Goal: Transaction & Acquisition: Purchase product/service

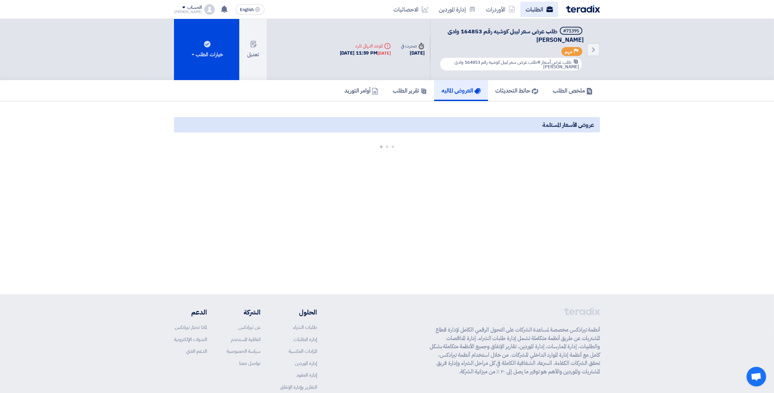
click at [542, 8] on link "الطلبات" at bounding box center [540, 9] width 38 height 15
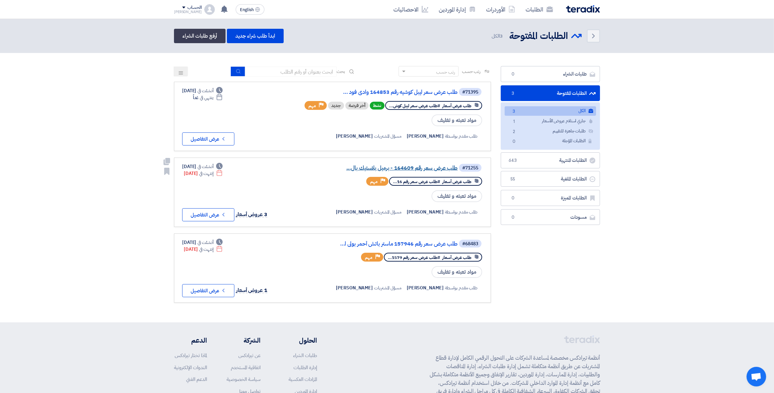
click at [436, 168] on link "طلب عرض سعر رقم 164609 - برميل بلاستيك بال..." at bounding box center [392, 168] width 131 height 6
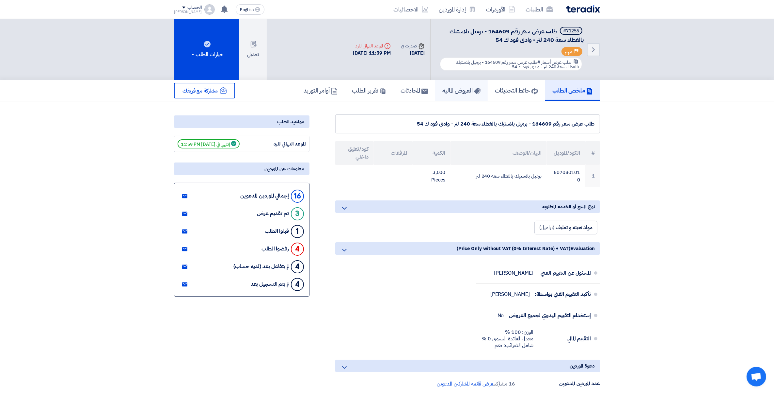
click at [442, 93] on link "العروض الماليه" at bounding box center [461, 90] width 53 height 21
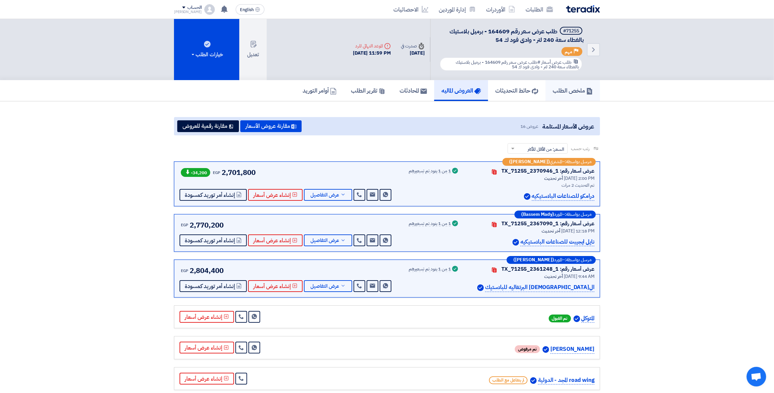
click at [565, 90] on h5 "ملخص الطلب" at bounding box center [573, 91] width 40 height 8
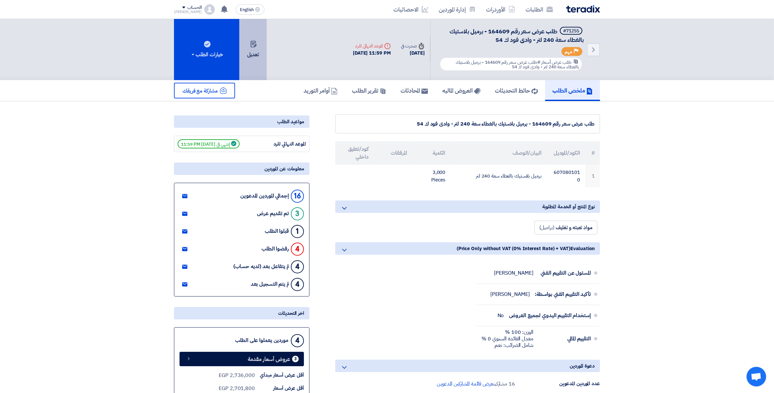
click at [255, 47] on button "تعديل" at bounding box center [252, 49] width 27 height 61
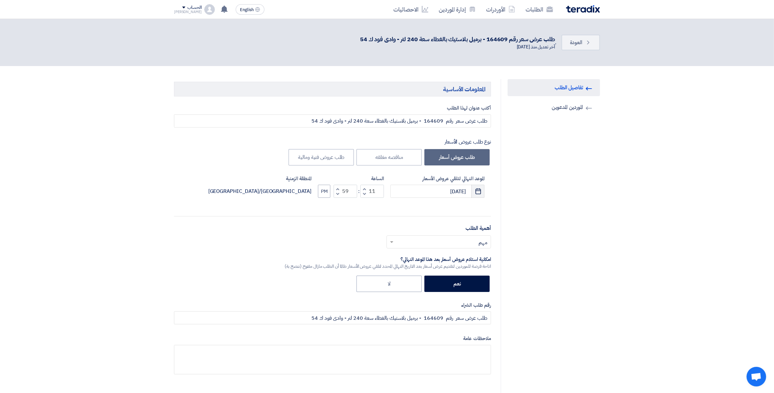
click at [478, 190] on icon "Pick a date" at bounding box center [478, 191] width 7 height 7
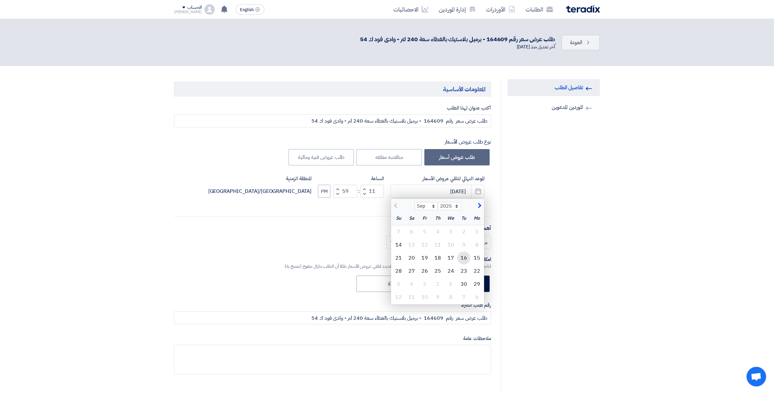
click at [464, 257] on div "16" at bounding box center [463, 257] width 13 height 13
type input "[DATE]"
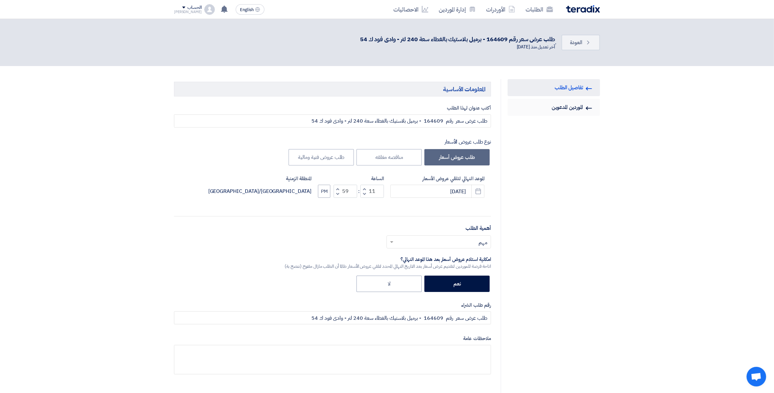
click at [557, 102] on link "Invited Suppliers الموردين المدعوين" at bounding box center [554, 107] width 92 height 17
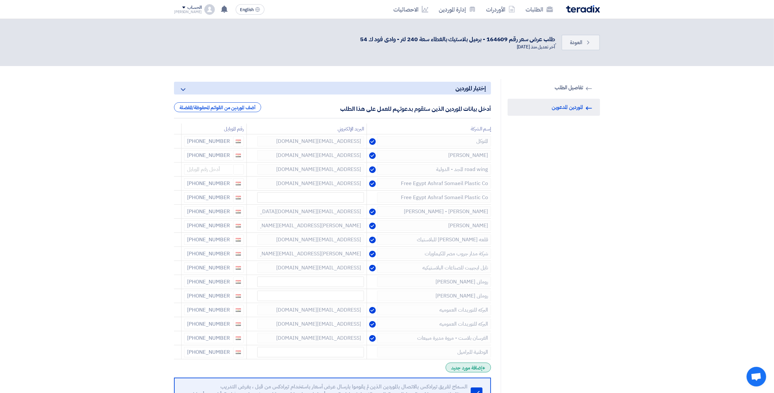
click at [466, 372] on div "+ إضافة مورد جديد" at bounding box center [468, 367] width 45 height 10
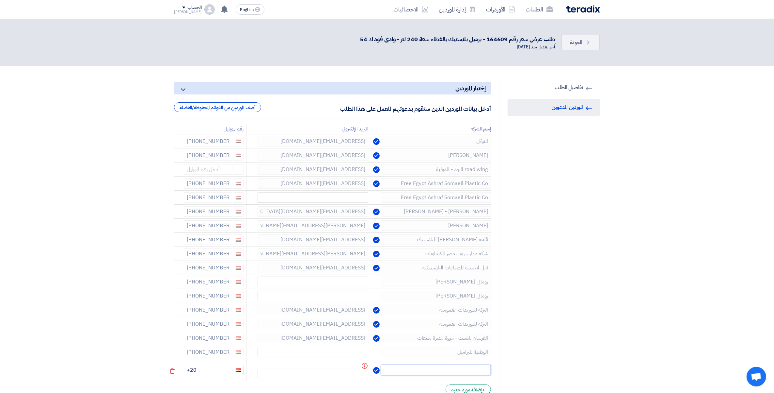
click at [471, 369] on input "text" at bounding box center [436, 369] width 110 height 10
type input "ايزو بلاست"
click at [347, 376] on input "text" at bounding box center [313, 373] width 111 height 10
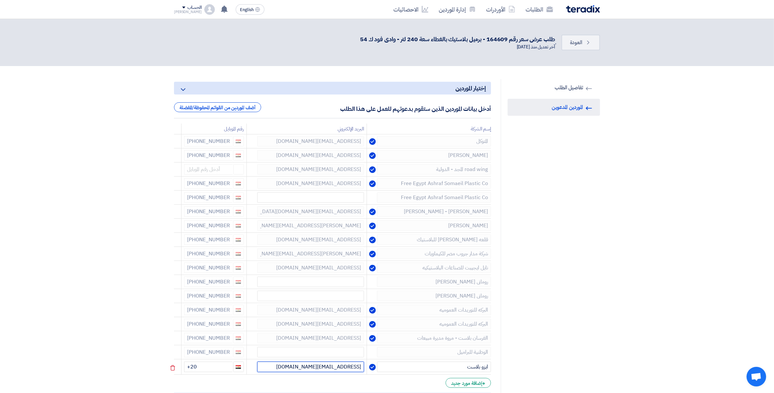
type input "[EMAIL_ADDRESS][DOMAIN_NAME]"
click at [222, 366] on input "+20" at bounding box center [208, 366] width 48 height 10
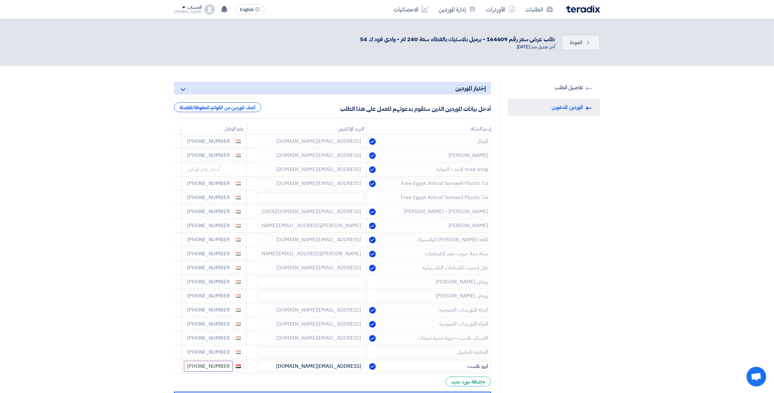
type input "[PHONE_NUMBER]"
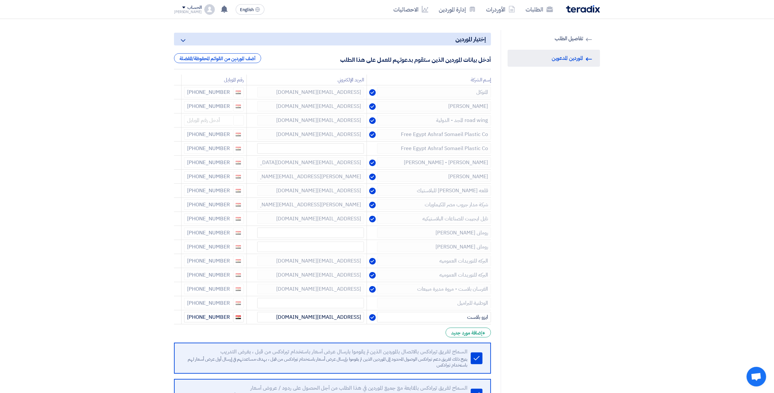
scroll to position [163, 0]
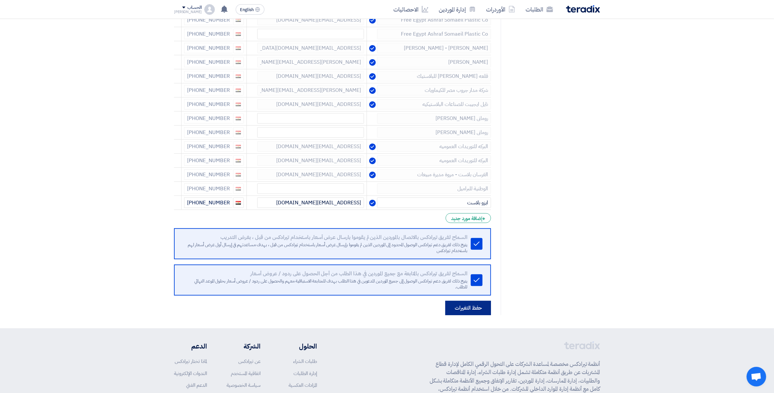
click at [458, 306] on button "حفظ التغيرات" at bounding box center [468, 307] width 46 height 14
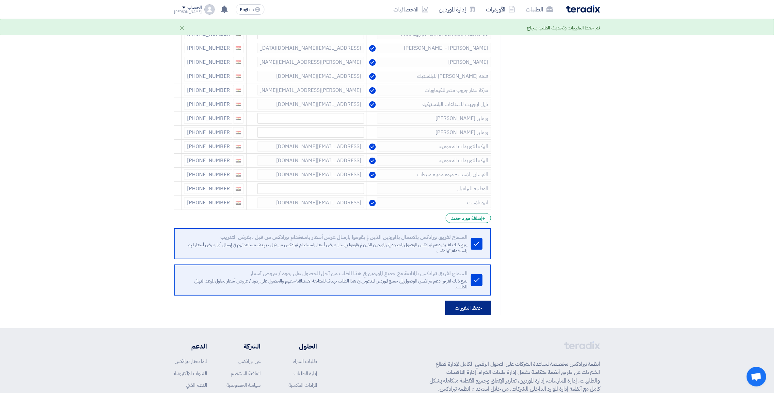
scroll to position [0, 0]
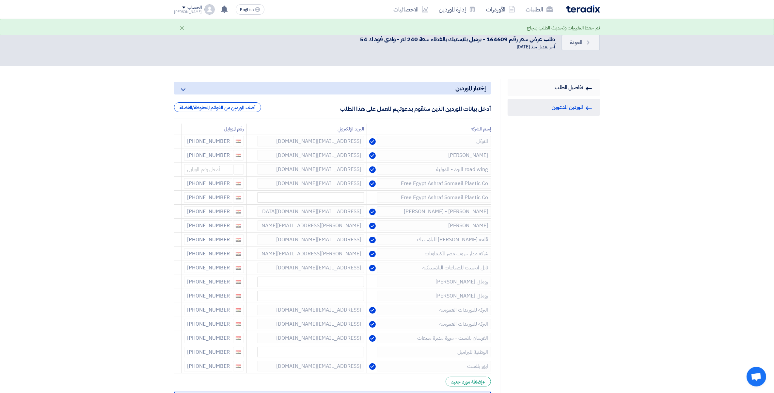
click at [577, 86] on link "RFQ Information تفاصيل الطلب" at bounding box center [554, 87] width 92 height 17
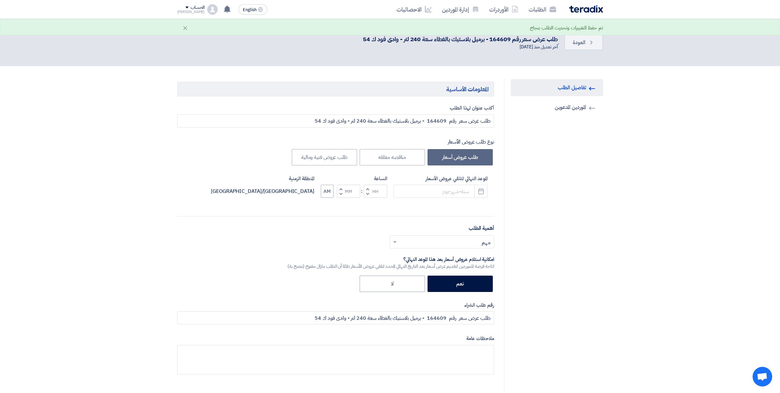
type input "[DATE]"
type input "11"
type input "59"
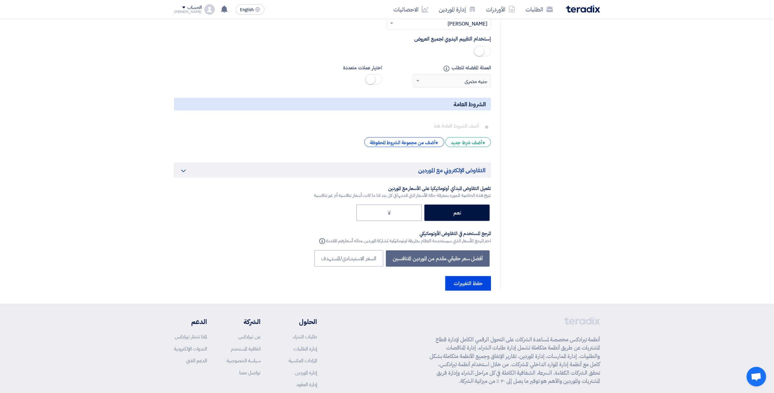
scroll to position [992, 0]
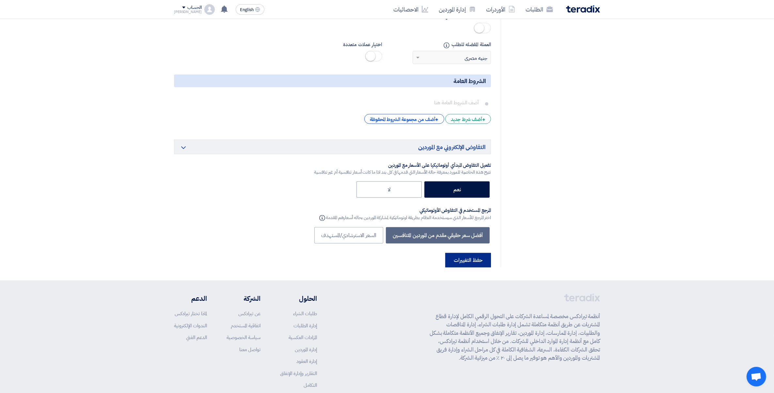
click at [468, 253] on button "حفظ التغييرات" at bounding box center [468, 260] width 46 height 14
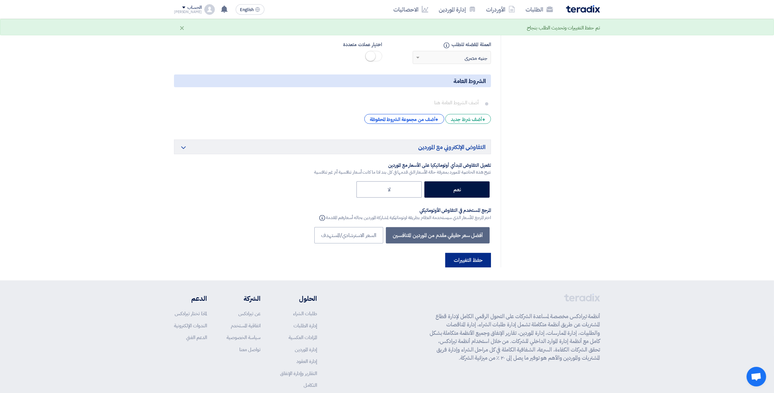
scroll to position [0, 0]
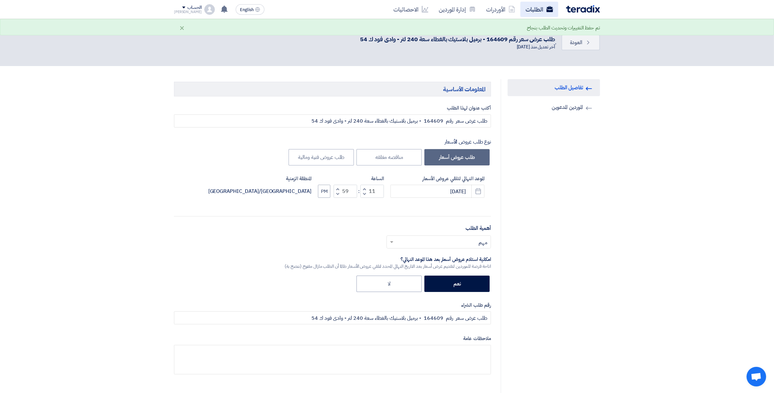
click at [540, 7] on link "الطلبات" at bounding box center [540, 9] width 38 height 15
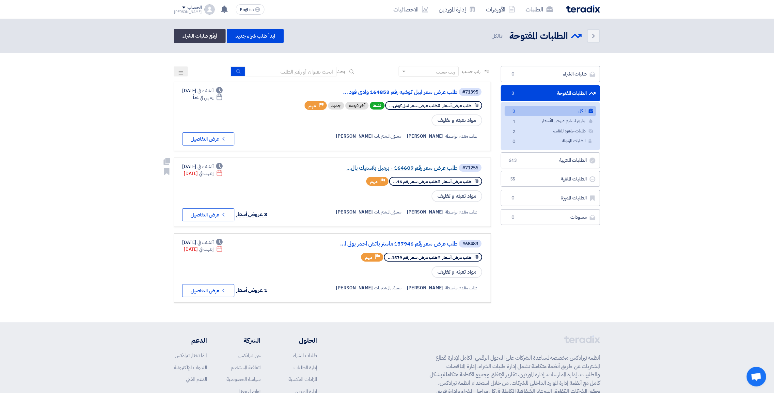
click at [434, 166] on link "طلب عرض سعر رقم 164609 - برميل بلاستيك بال..." at bounding box center [392, 168] width 131 height 6
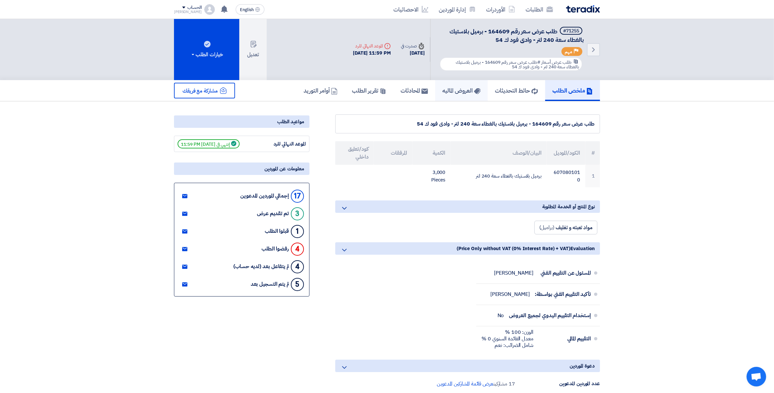
click at [459, 90] on h5 "العروض الماليه" at bounding box center [461, 91] width 38 height 8
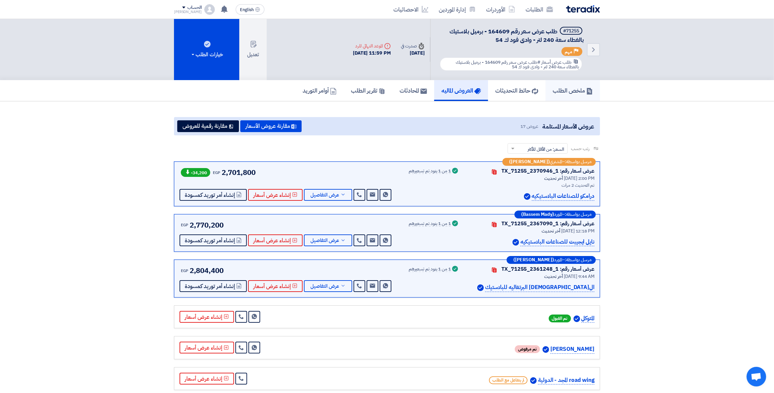
click at [567, 93] on link "ملخص الطلب" at bounding box center [573, 90] width 55 height 21
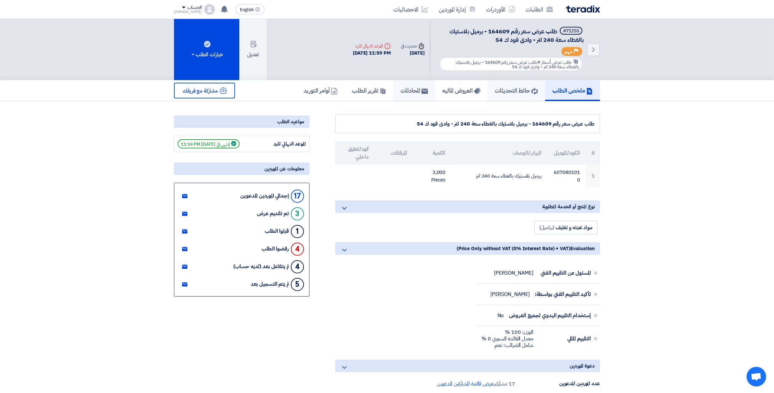
drag, startPoint x: 514, startPoint y: 91, endPoint x: 423, endPoint y: 91, distance: 91.1
click at [514, 91] on h5 "حائط التحديثات" at bounding box center [516, 91] width 43 height 8
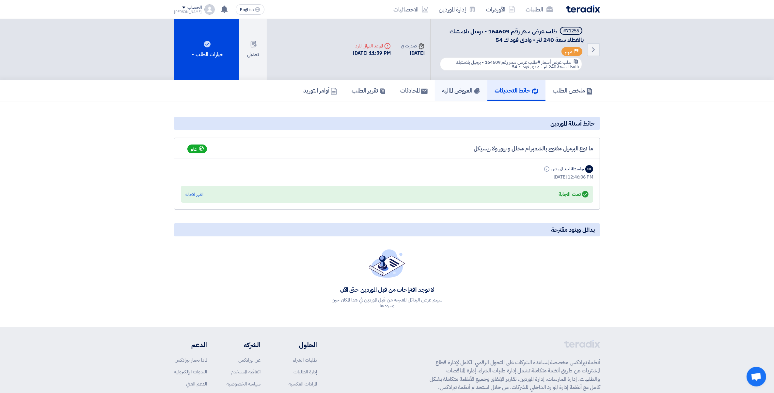
click at [454, 87] on h5 "العروض الماليه" at bounding box center [461, 91] width 38 height 8
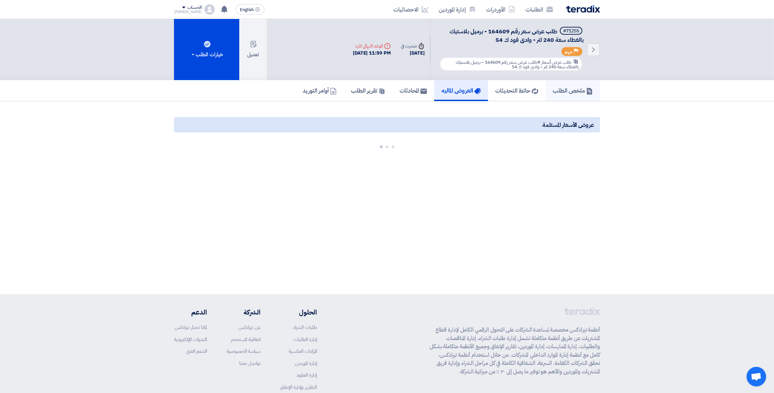
click at [581, 91] on h5 "ملخص الطلب" at bounding box center [573, 91] width 40 height 8
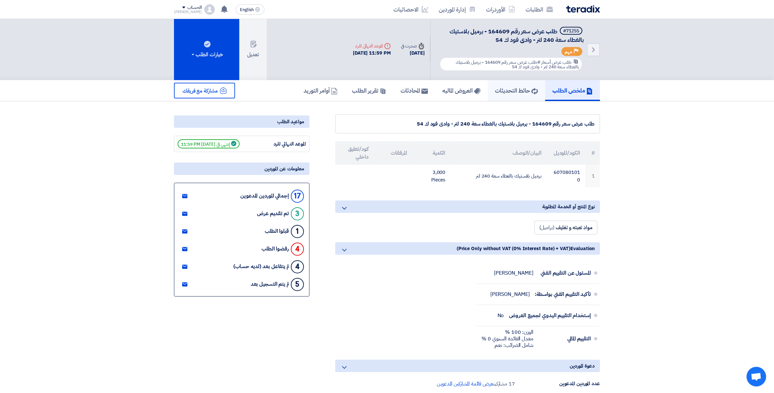
click at [506, 88] on h5 "حائط التحديثات" at bounding box center [516, 91] width 43 height 8
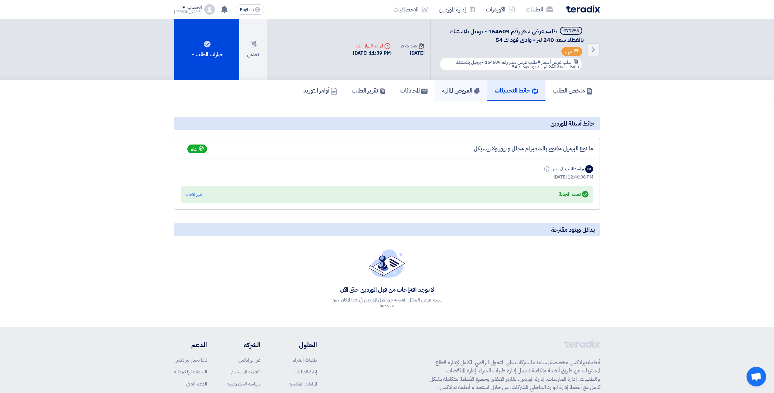
click at [455, 89] on h5 "العروض الماليه" at bounding box center [461, 91] width 38 height 8
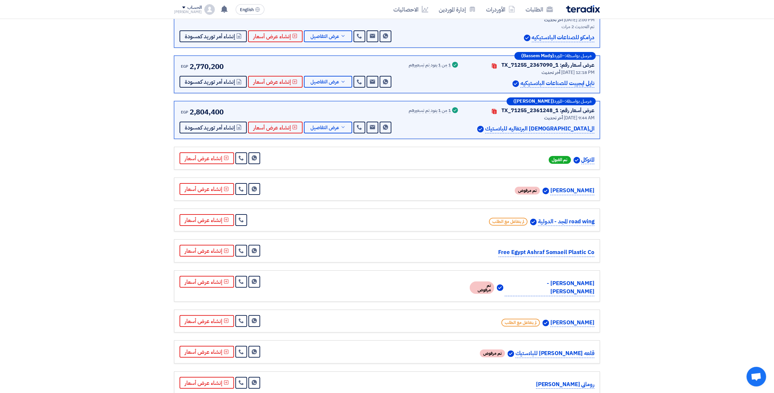
scroll to position [204, 0]
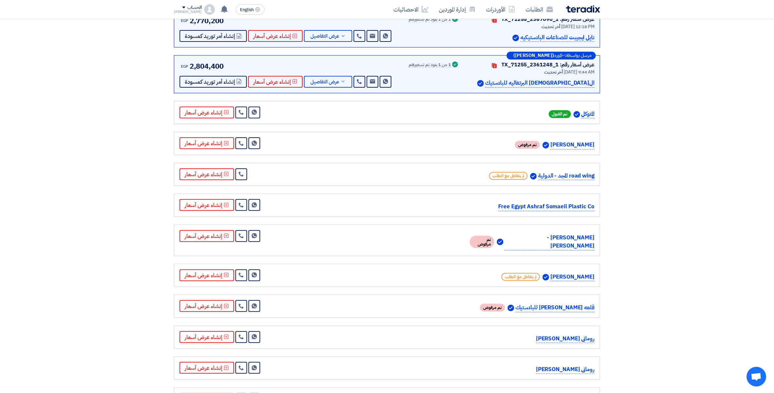
click at [576, 303] on p "قلعه [PERSON_NAME] للبلاستيك" at bounding box center [555, 307] width 79 height 9
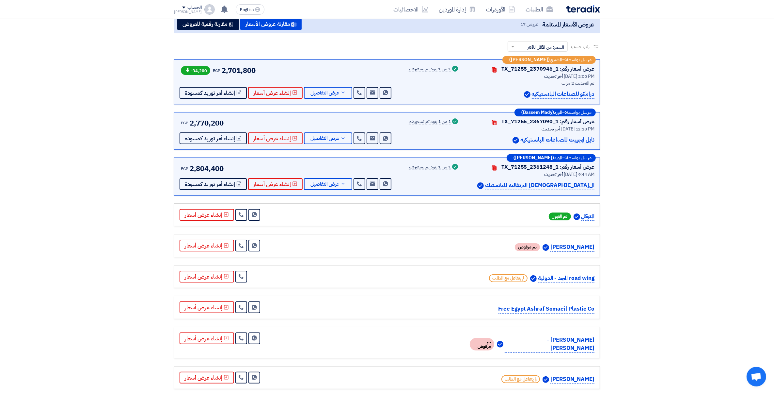
scroll to position [0, 0]
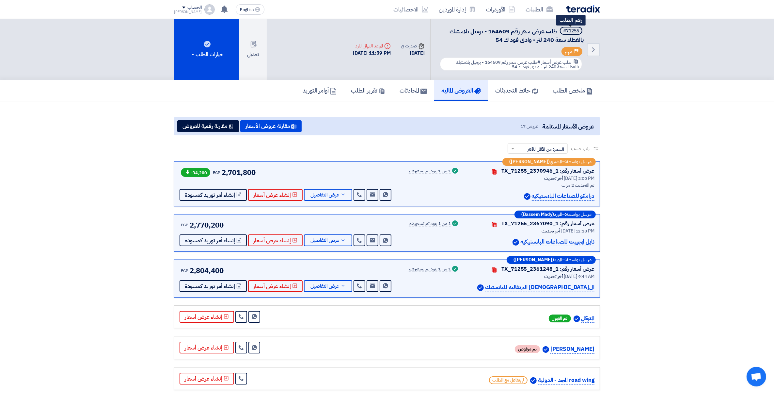
click at [572, 32] on div "#71255" at bounding box center [571, 31] width 16 height 5
copy div "71255"
click at [496, 31] on span "طلب عرض سعر رقم 164609 - برميل بلاستيك بالغطاء سعة 240 لتر - وادى فود ك 54" at bounding box center [517, 35] width 134 height 17
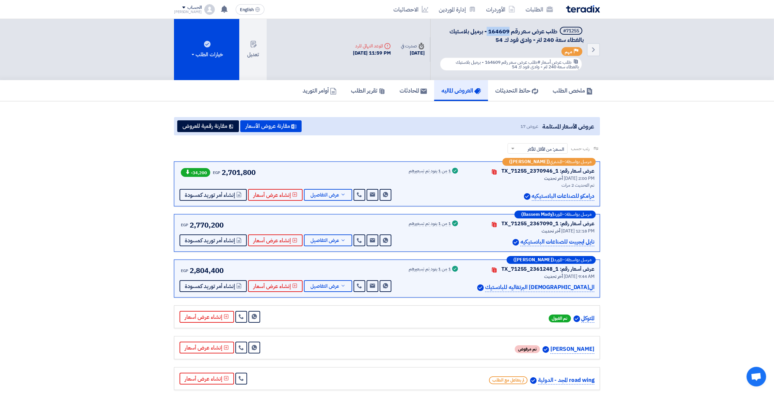
copy span "164609"
drag, startPoint x: 488, startPoint y: 41, endPoint x: 482, endPoint y: 33, distance: 10.3
click at [482, 33] on h5 "#71255 طلب عرض سعر رقم 164609 - برميل بلاستيك بالغطاء سعة 240 لتر - وادى فود ك …" at bounding box center [511, 35] width 145 height 17
copy span "برميل بلاستيك بالغطاء سعة 240 لتر - وادى فود ك 54"
click at [538, 10] on link "الطلبات" at bounding box center [540, 9] width 38 height 15
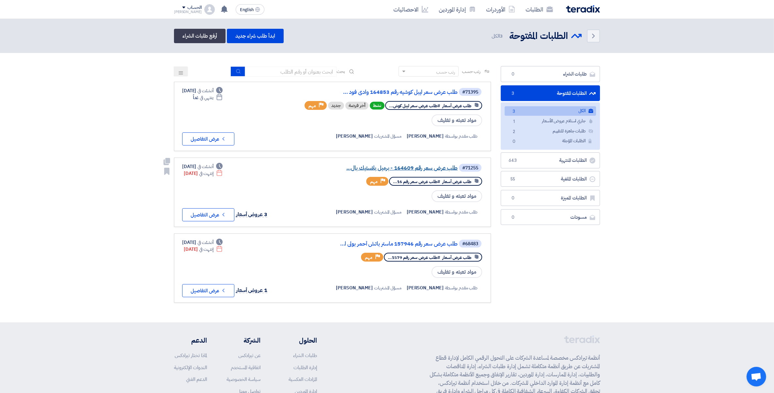
click at [425, 165] on link "طلب عرض سعر رقم 164609 - برميل بلاستيك بال..." at bounding box center [392, 168] width 131 height 6
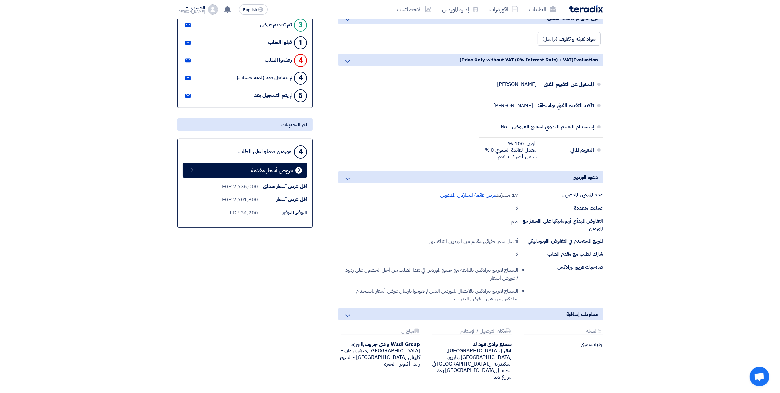
scroll to position [204, 0]
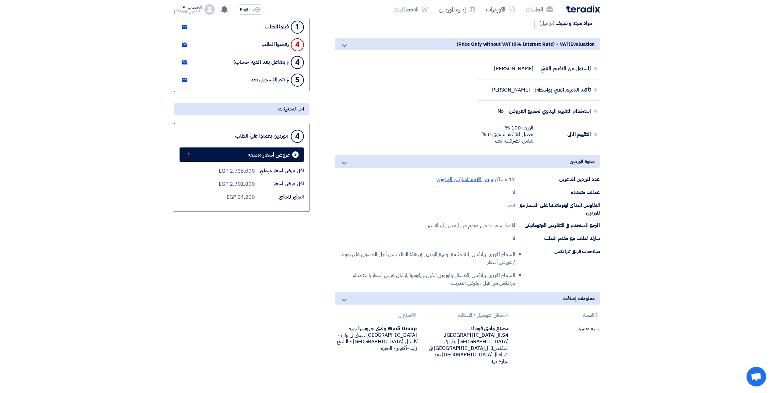
click at [481, 176] on span "عرض قائمة المشاركين المدعوين" at bounding box center [465, 179] width 56 height 8
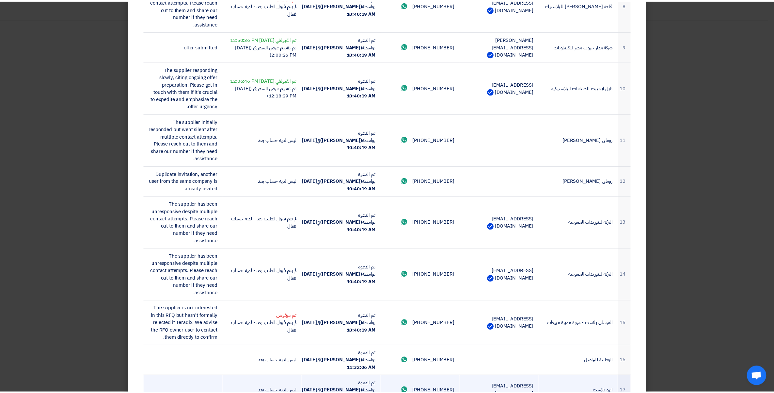
scroll to position [373, 0]
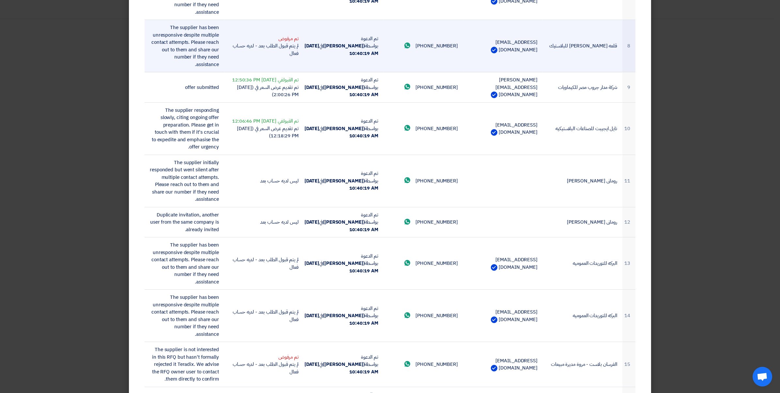
click at [511, 51] on td "[EMAIL_ADDRESS][DOMAIN_NAME]" at bounding box center [503, 46] width 80 height 52
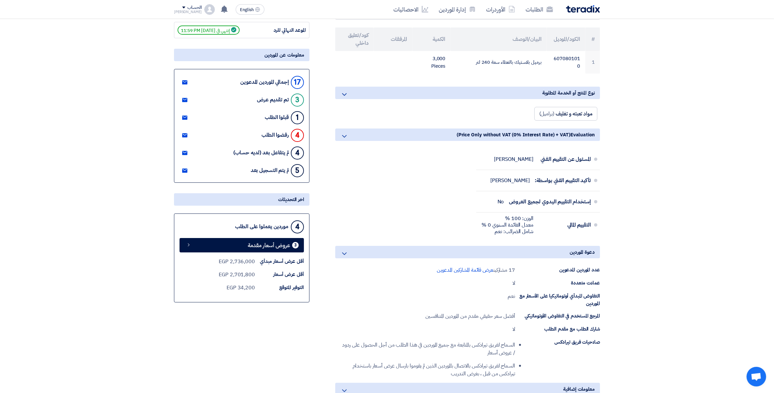
scroll to position [0, 0]
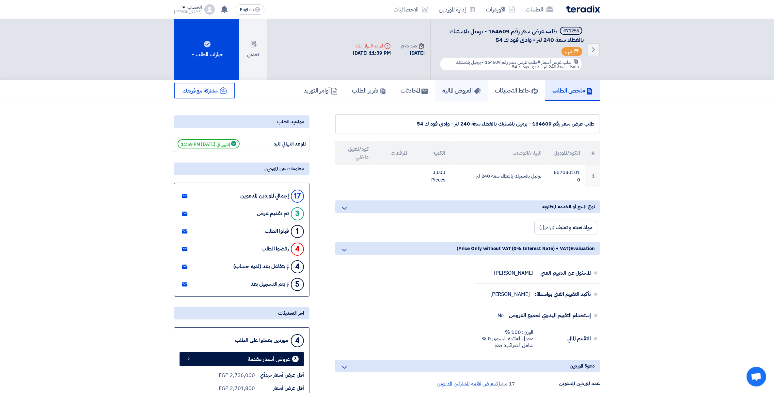
drag, startPoint x: 442, startPoint y: 88, endPoint x: 447, endPoint y: 88, distance: 4.2
click at [442, 88] on h5 "العروض الماليه" at bounding box center [461, 91] width 38 height 8
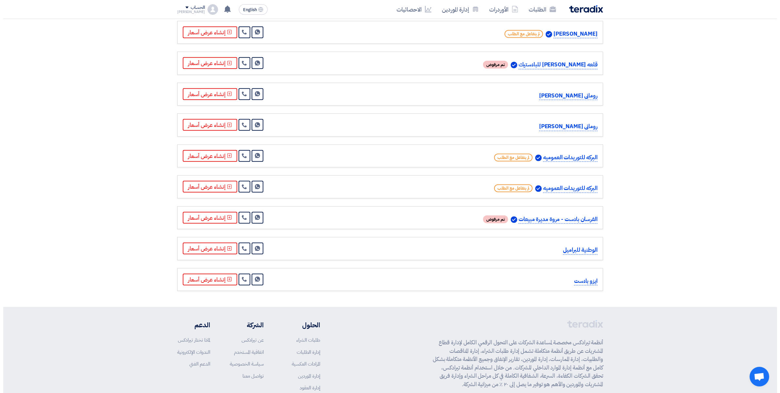
scroll to position [449, 0]
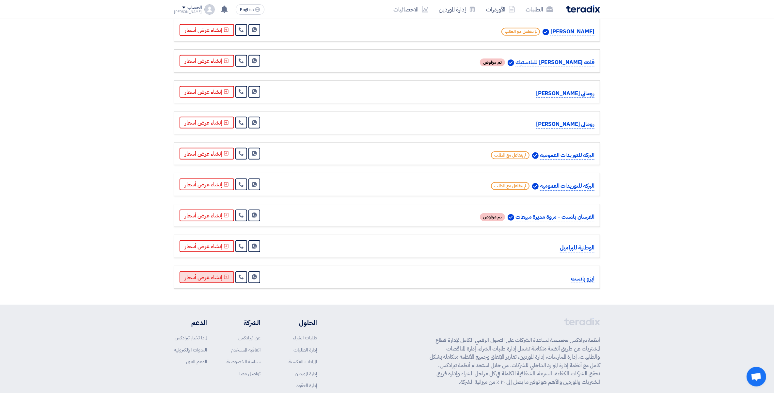
click at [201, 271] on button "إنشاء عرض أسعار" at bounding box center [207, 277] width 55 height 12
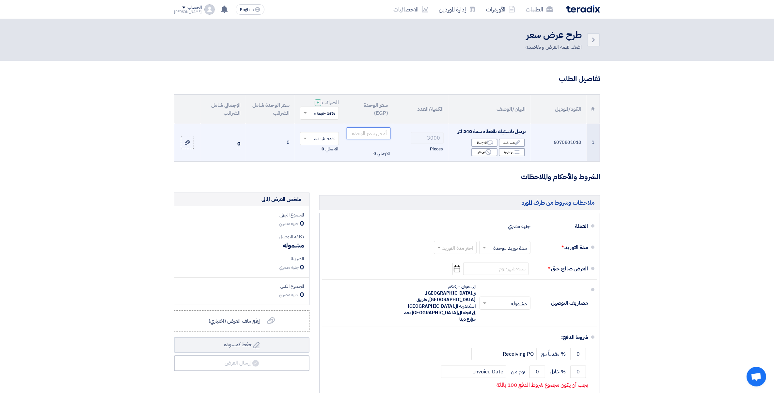
click at [376, 135] on input "number" at bounding box center [369, 133] width 44 height 12
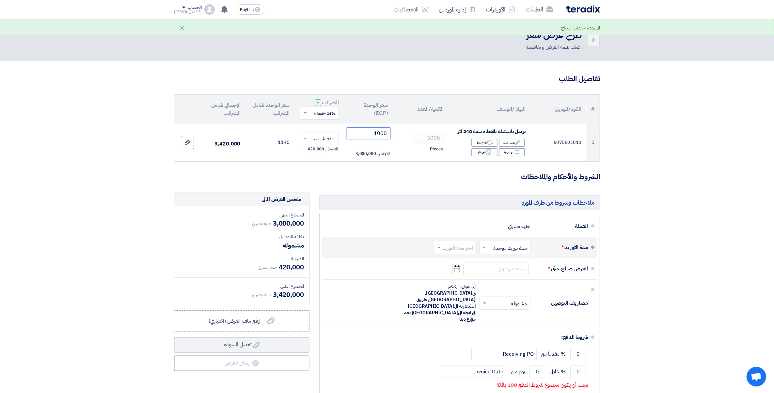
type input "1000"
click at [443, 245] on input "text" at bounding box center [454, 247] width 40 height 9
click at [472, 313] on span "4-6 اسبوع" at bounding box center [463, 310] width 22 height 8
click at [511, 267] on input at bounding box center [495, 268] width 65 height 12
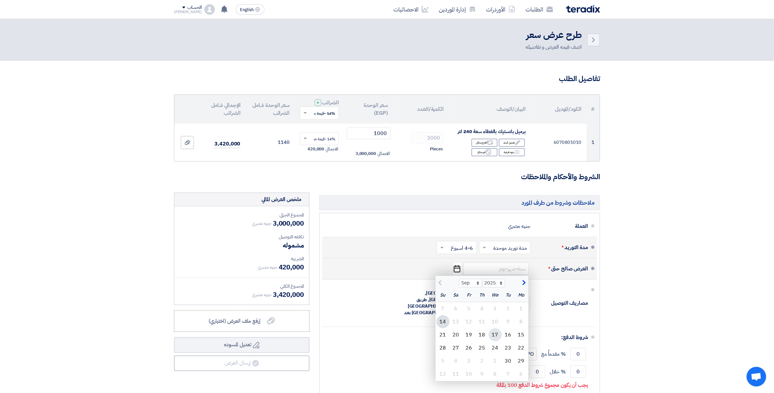
click at [493, 335] on div "17" at bounding box center [495, 334] width 13 height 13
type input "[DATE]"
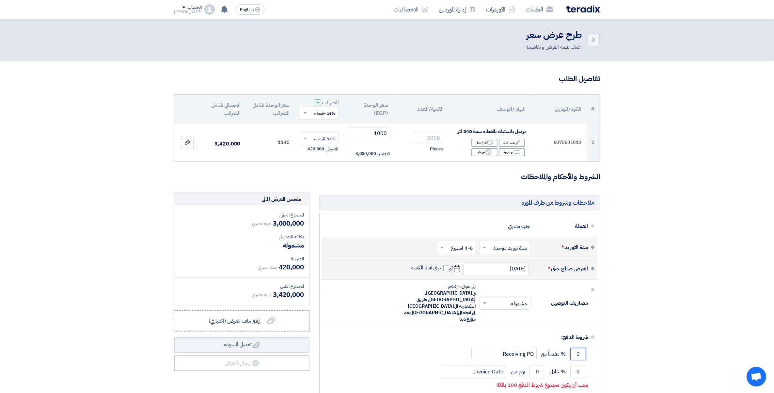
drag, startPoint x: 574, startPoint y: 335, endPoint x: 780, endPoint y: 342, distance: 206.2
click at [736, 349] on section "تفاصيل الطلب # الكود/الموديل البيان/الوصف الكمية/العدد سعر الوحدة (EGP) الضرائب…" at bounding box center [387, 257] width 774 height 392
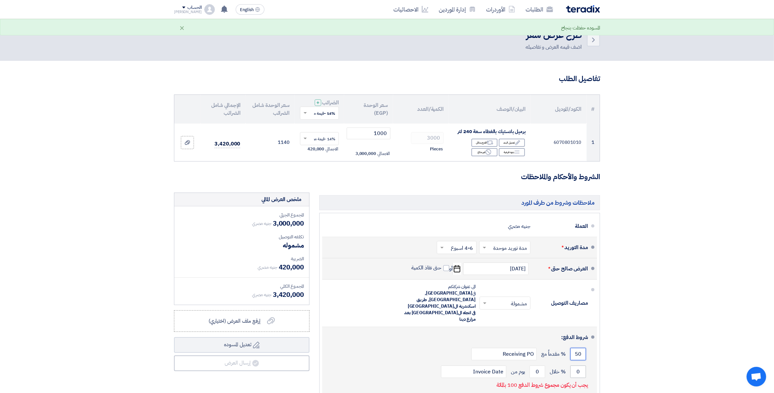
type input "50"
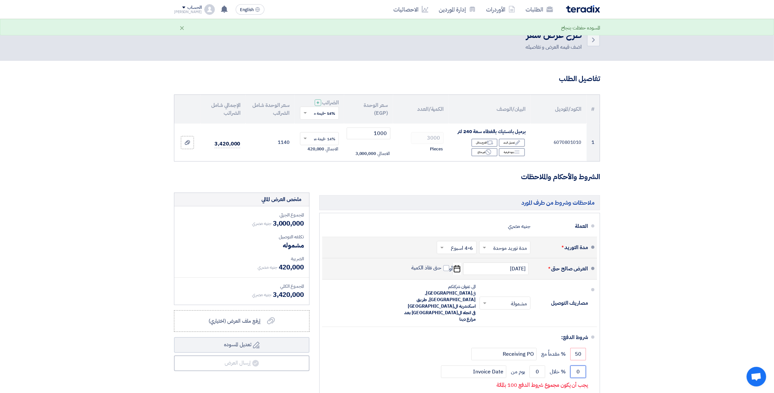
drag, startPoint x: 576, startPoint y: 353, endPoint x: 698, endPoint y: 355, distance: 122.5
click at [686, 355] on section "تفاصيل الطلب # الكود/الموديل البيان/الوصف الكمية/العدد سعر الوحدة (EGP) الضرائب…" at bounding box center [387, 257] width 774 height 392
type input "50"
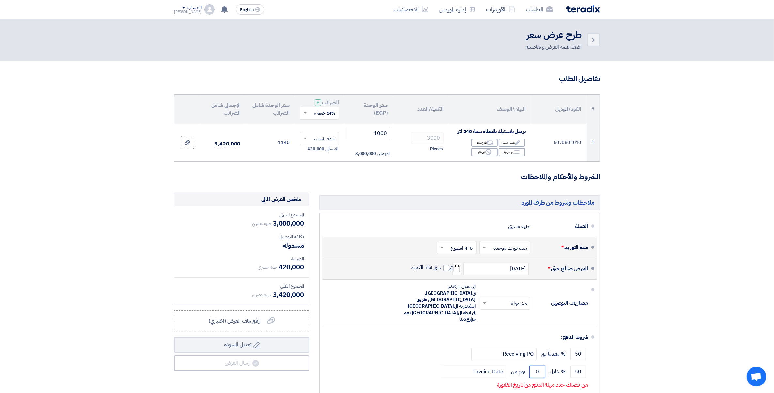
drag, startPoint x: 535, startPoint y: 352, endPoint x: 628, endPoint y: 356, distance: 92.8
click at [614, 356] on section "تفاصيل الطلب # الكود/الموديل البيان/الوصف الكمية/العدد سعر الوحدة (EGP) الضرائب…" at bounding box center [387, 257] width 774 height 392
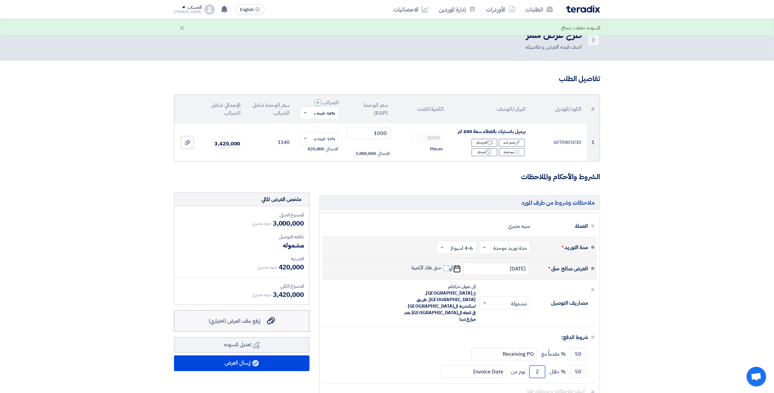
type input "2"
click at [252, 321] on span "إرفع ملف العرض (اختياري)" at bounding box center [235, 321] width 52 height 8
click at [0, 0] on input "إرفع ملف العرض (اختياري) إرفع ملف العرض (اختياري)" at bounding box center [0, 0] width 0 height 0
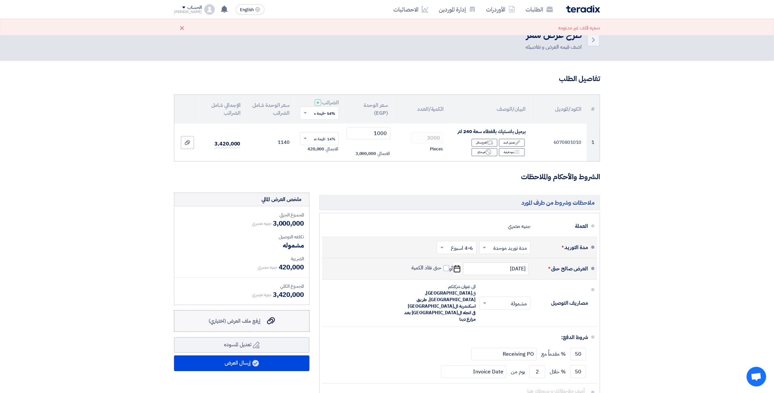
click at [268, 324] on icon "إرفع ملف العرض (اختياري)" at bounding box center [271, 320] width 8 height 8
click at [0, 0] on input "إرفع ملف العرض (اختياري) إرفع ملف العرض (اختياري)" at bounding box center [0, 0] width 0 height 0
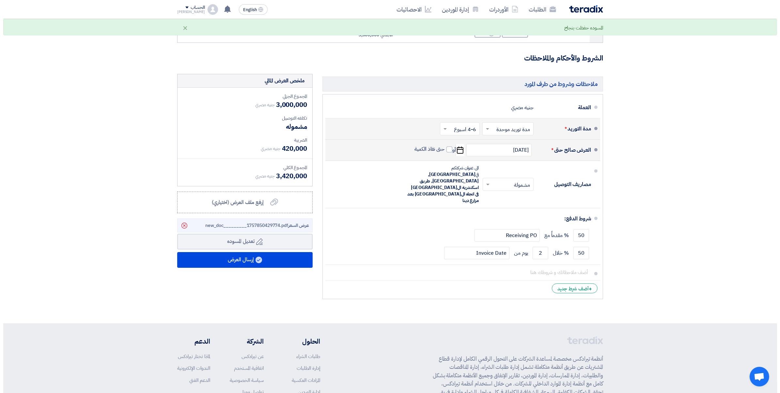
scroll to position [122, 0]
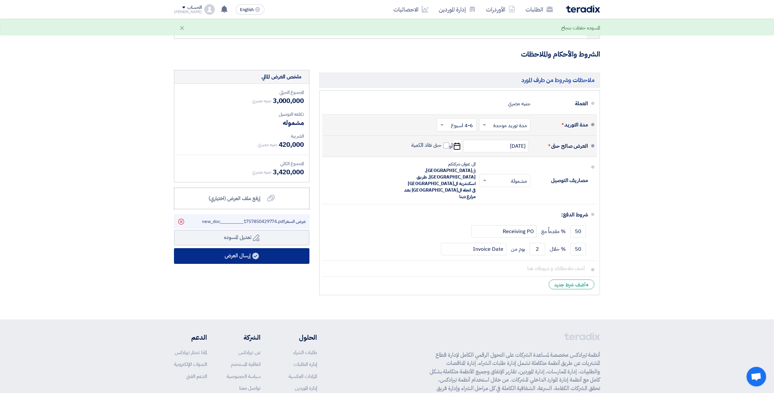
click at [244, 257] on button "إرسال العرض" at bounding box center [242, 256] width 136 height 16
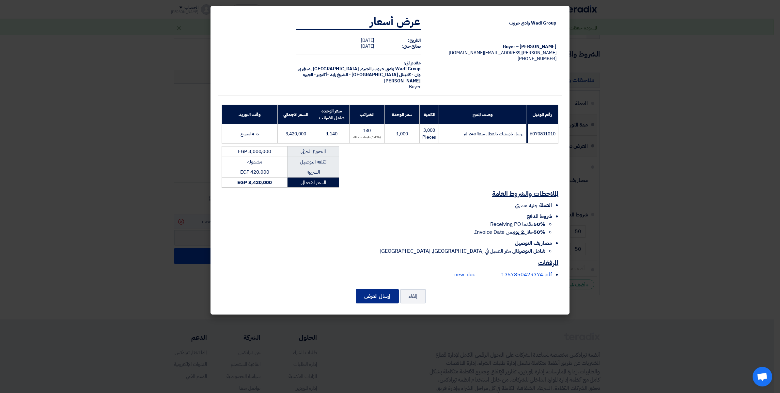
click at [381, 295] on button "إرسال العرض" at bounding box center [377, 296] width 43 height 14
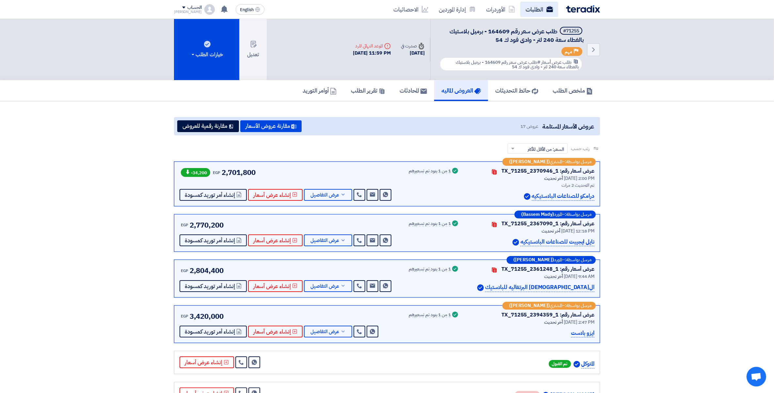
click at [535, 8] on link "الطلبات" at bounding box center [540, 9] width 38 height 15
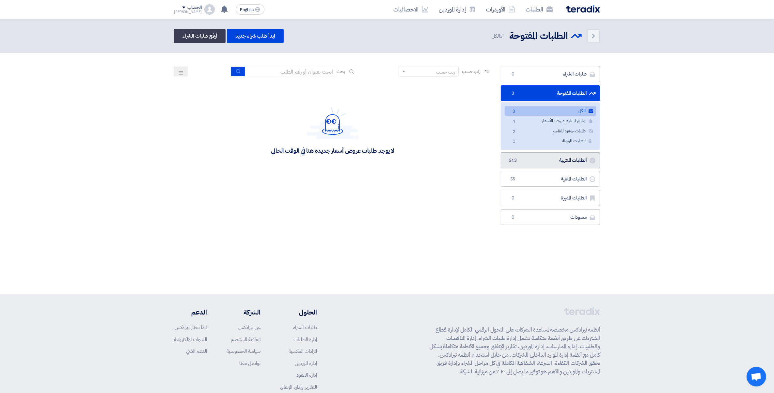
click at [564, 161] on link "الطلبات المنتهية الطلبات المنتهية 643" at bounding box center [550, 160] width 99 height 16
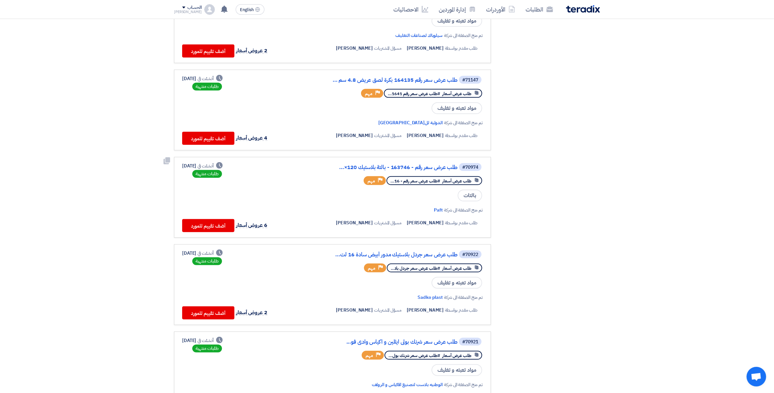
scroll to position [367, 0]
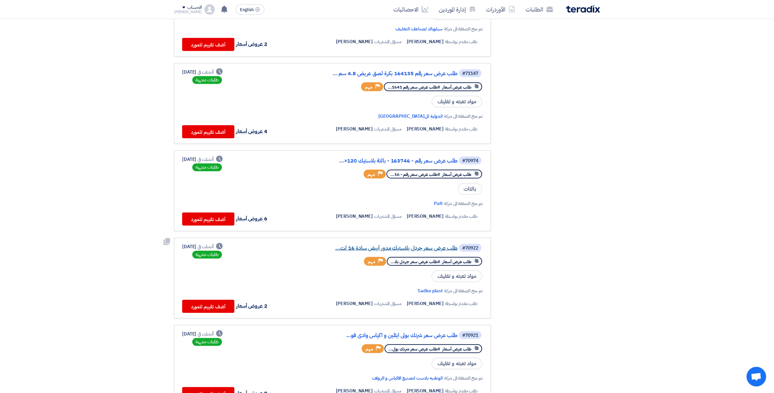
click at [417, 245] on link "طلب عرض سعر جردل بلاستيك مدور أبيض سادة 16 لت..." at bounding box center [392, 248] width 131 height 6
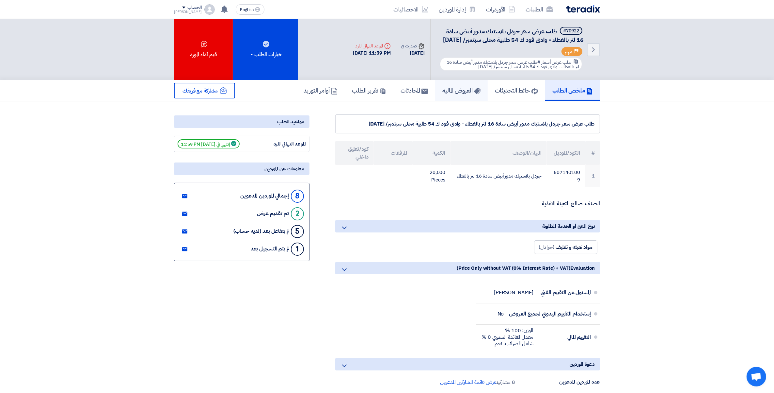
click at [455, 101] on link "العروض الماليه" at bounding box center [461, 90] width 53 height 21
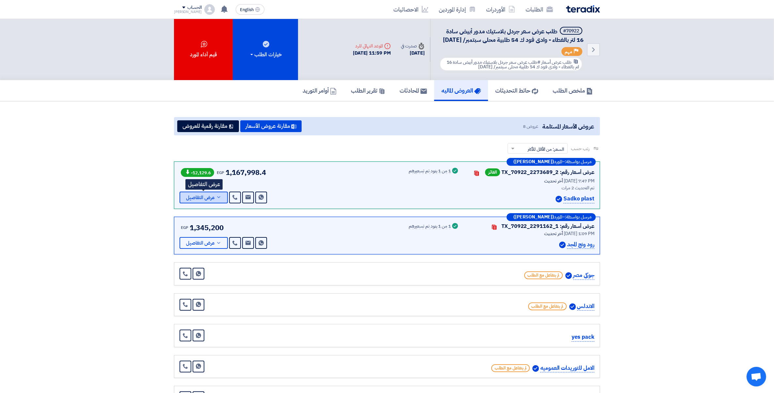
click at [211, 200] on span "عرض التفاصيل" at bounding box center [200, 197] width 29 height 5
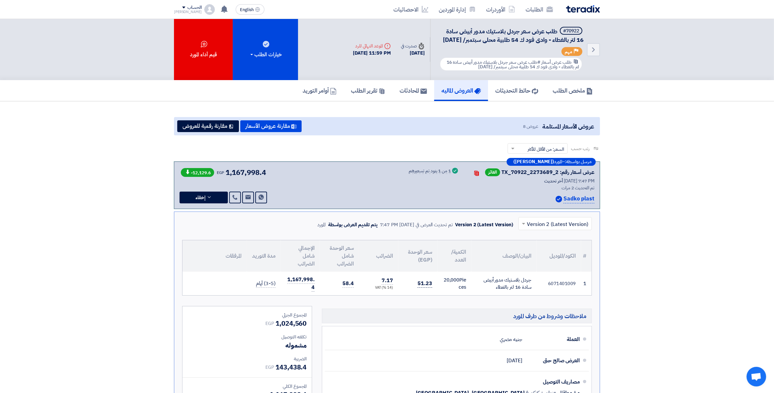
click at [421, 287] on span "51.23" at bounding box center [425, 283] width 15 height 8
click at [535, 14] on link "الطلبات" at bounding box center [540, 9] width 38 height 15
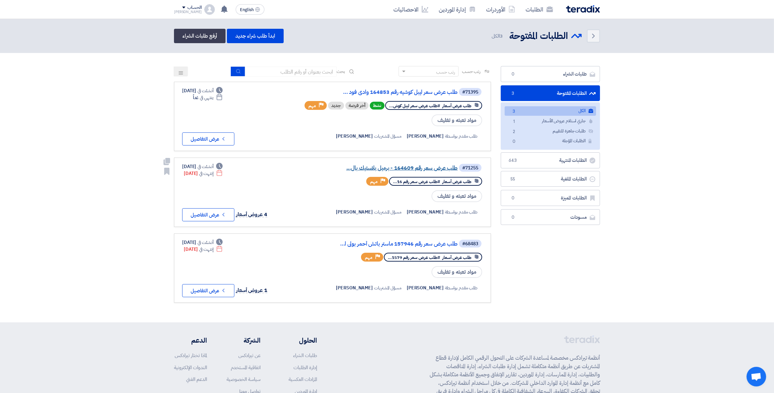
click at [423, 165] on link "طلب عرض سعر رقم 164609 - برميل بلاستيك بال..." at bounding box center [392, 168] width 131 height 6
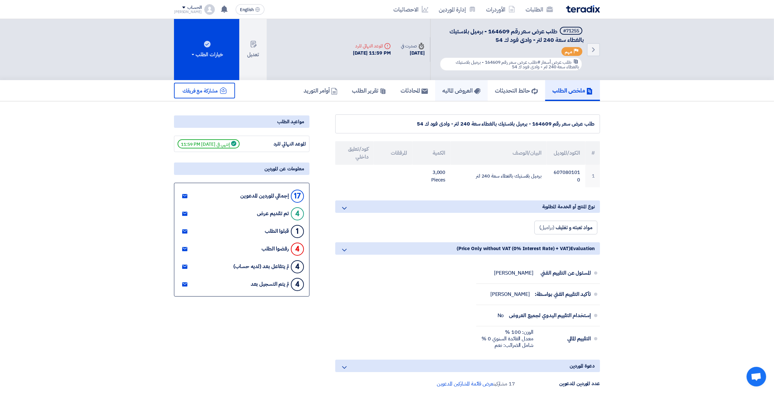
click at [451, 90] on h5 "العروض الماليه" at bounding box center [461, 91] width 38 height 8
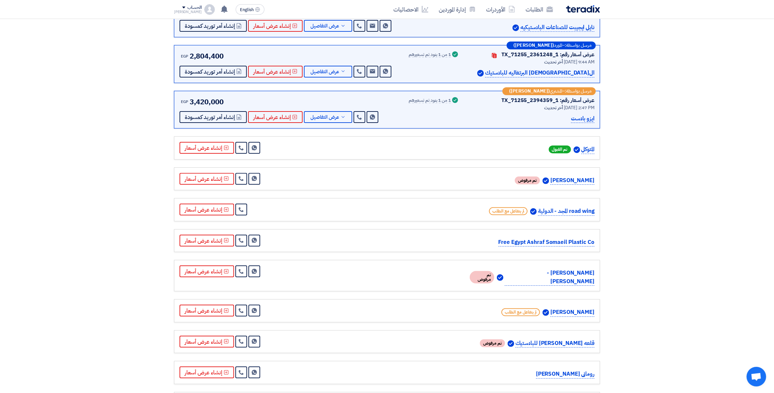
scroll to position [173, 0]
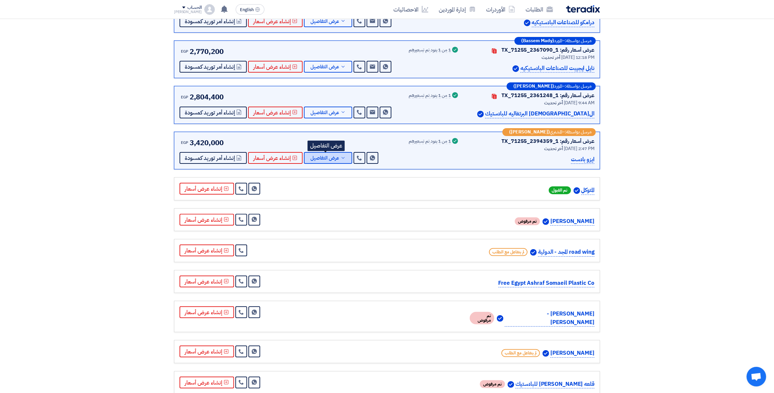
click at [343, 161] on button "عرض التفاصيل" at bounding box center [328, 158] width 48 height 12
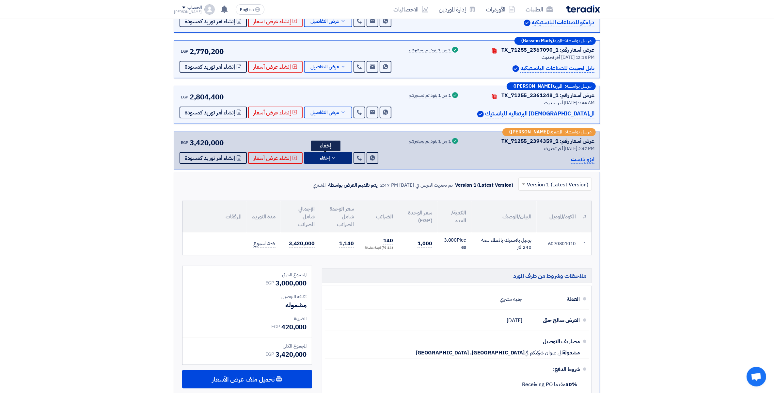
click at [343, 161] on button "إخفاء" at bounding box center [328, 158] width 48 height 12
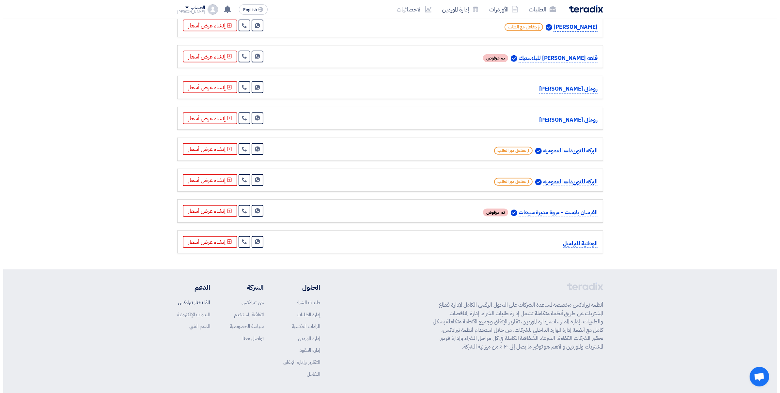
scroll to position [500, 0]
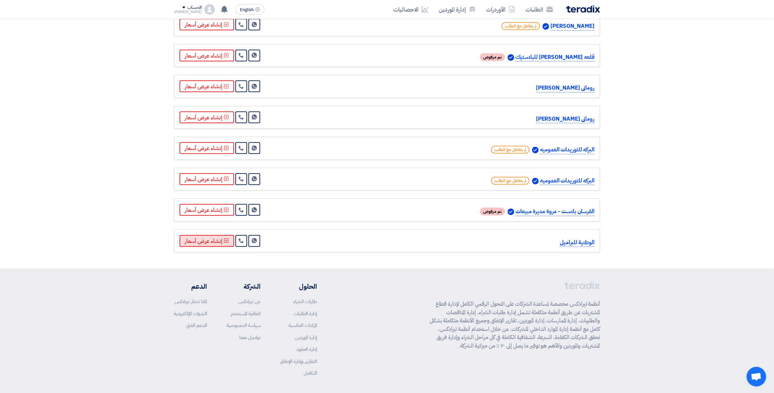
click at [224, 238] on icon at bounding box center [226, 240] width 5 height 5
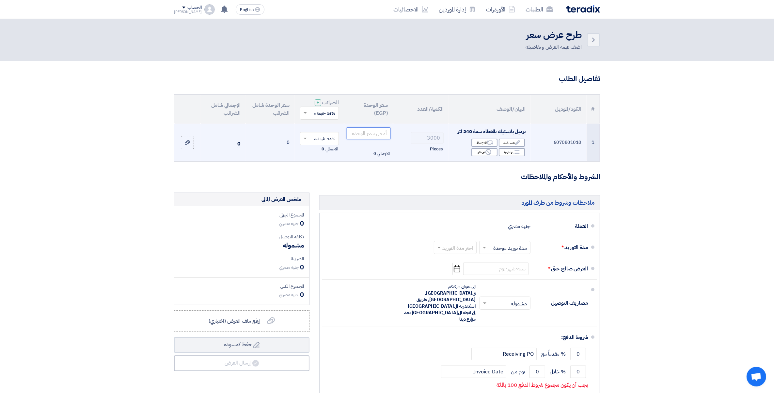
click at [379, 135] on input "number" at bounding box center [369, 133] width 44 height 12
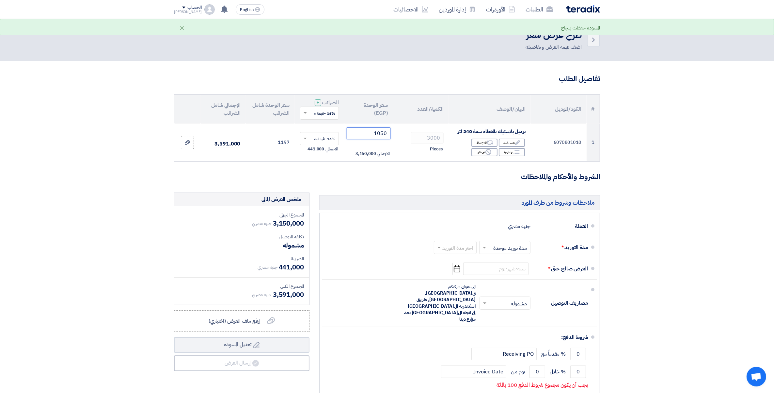
type input "1050"
click at [462, 248] on input "text" at bounding box center [454, 247] width 40 height 9
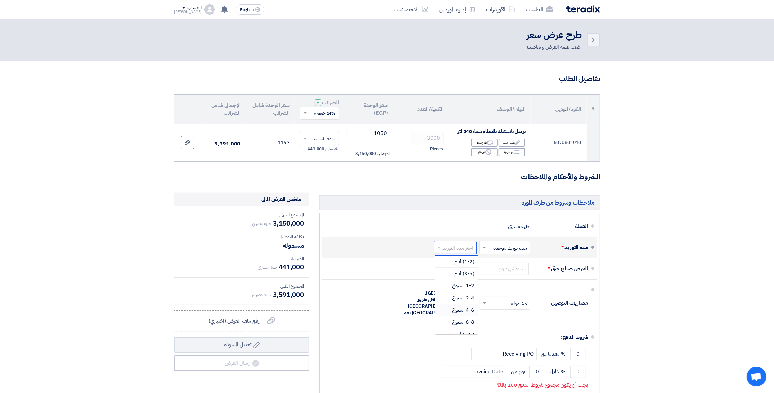
click at [465, 309] on span "4-6 اسبوع" at bounding box center [463, 310] width 22 height 8
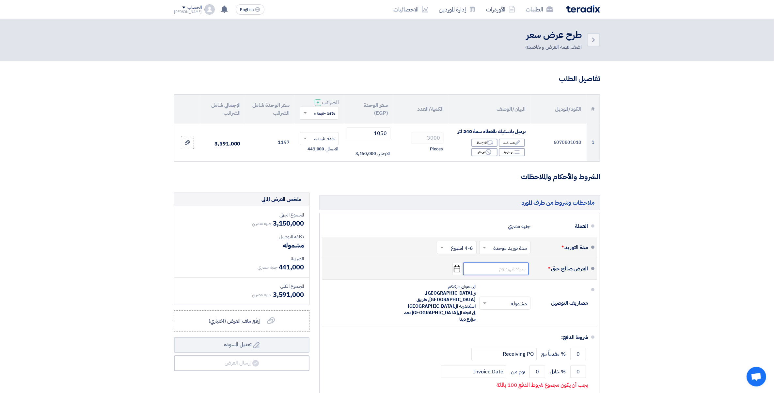
click at [520, 266] on input at bounding box center [495, 268] width 65 height 12
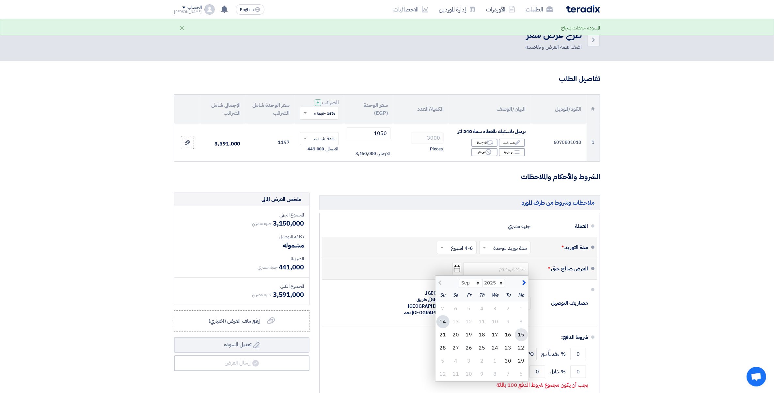
click at [519, 334] on div "15" at bounding box center [521, 334] width 13 height 13
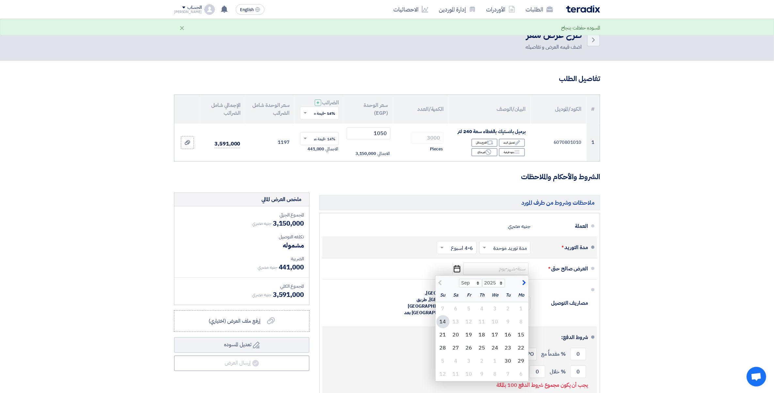
type input "[DATE]"
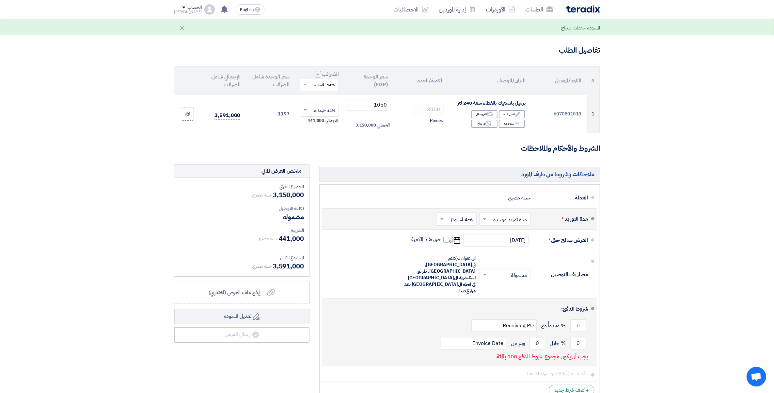
scroll to position [41, 0]
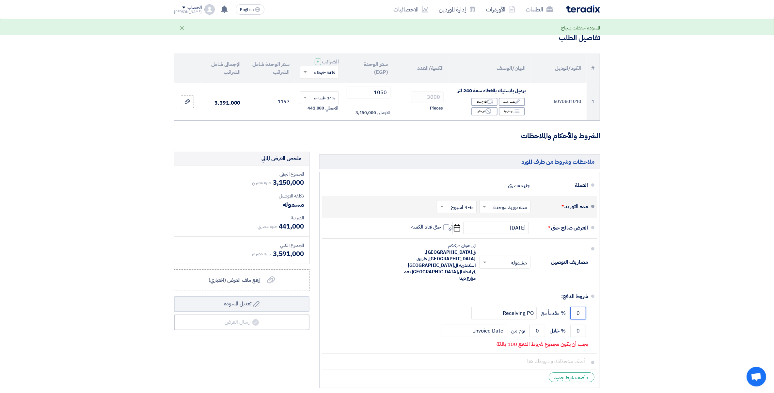
drag, startPoint x: 578, startPoint y: 291, endPoint x: 662, endPoint y: 311, distance: 86.5
click at [652, 299] on section "تفاصيل الطلب # الكود/الموديل البيان/الوصف الكمية/العدد سعر الوحدة (EGP) الضرائب…" at bounding box center [387, 216] width 774 height 392
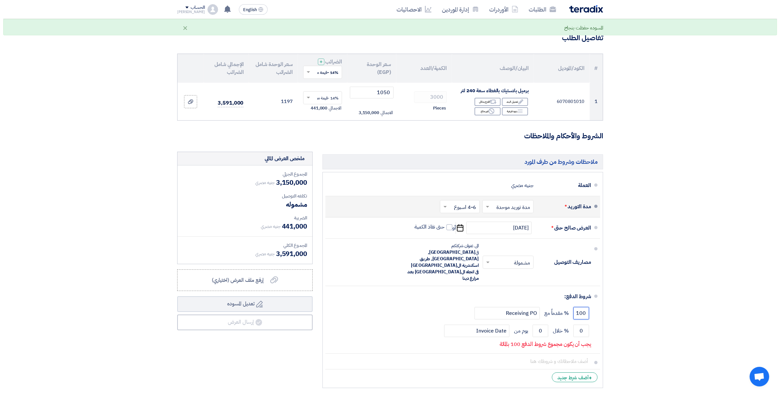
scroll to position [0, 0]
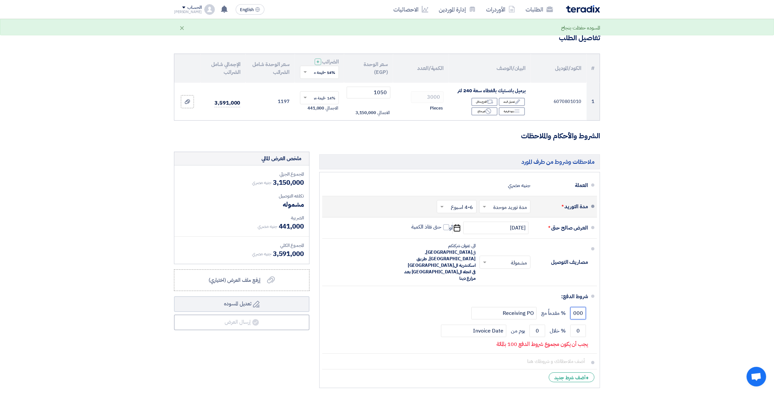
drag, startPoint x: 573, startPoint y: 294, endPoint x: 780, endPoint y: 303, distance: 206.6
click at [774, 303] on html "الطلبات الأوردرات إدارة الموردين الاحصائيات English EN [DATE]" at bounding box center [387, 260] width 774 height 602
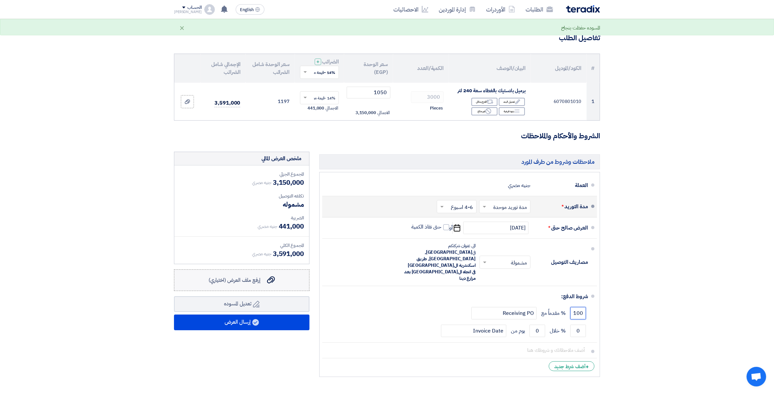
type input "100"
click at [267, 281] on div "إرفع ملف العرض (اختياري) إرفع ملف العرض (اختياري)" at bounding box center [242, 280] width 66 height 8
click at [0, 0] on input "إرفع ملف العرض (اختياري) إرفع ملف العرض (اختياري)" at bounding box center [0, 0] width 0 height 0
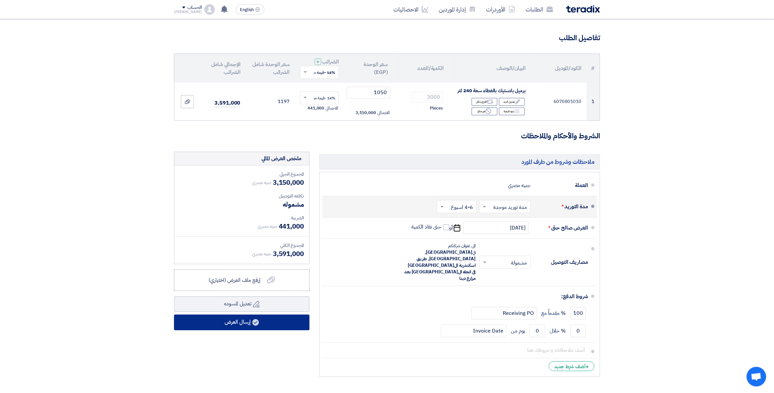
click at [286, 327] on button "إرسال العرض" at bounding box center [242, 322] width 136 height 16
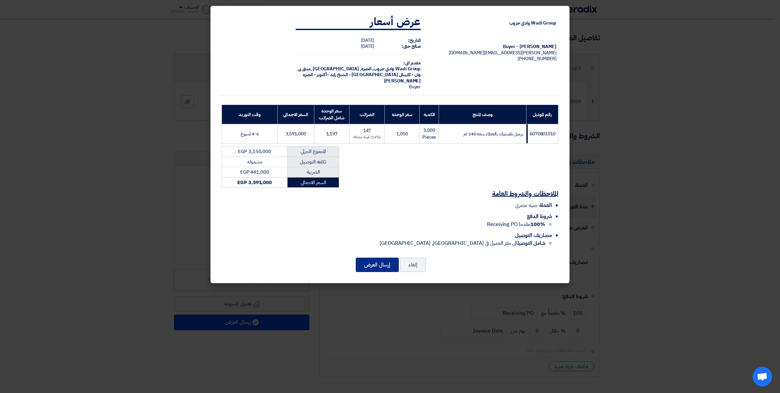
click at [379, 264] on button "إرسال العرض" at bounding box center [377, 264] width 43 height 14
